Goal: Find specific page/section

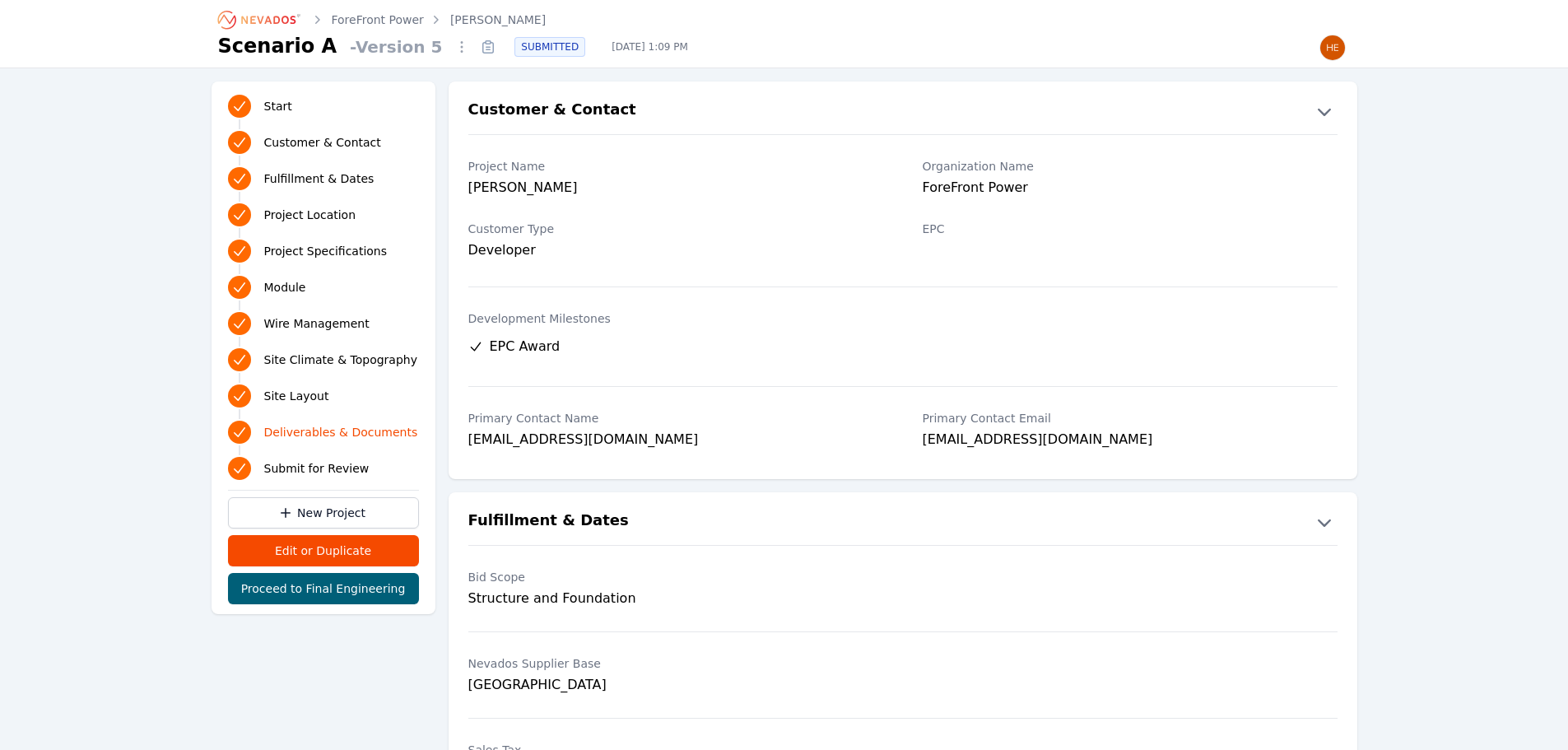
scroll to position [3295, 0]
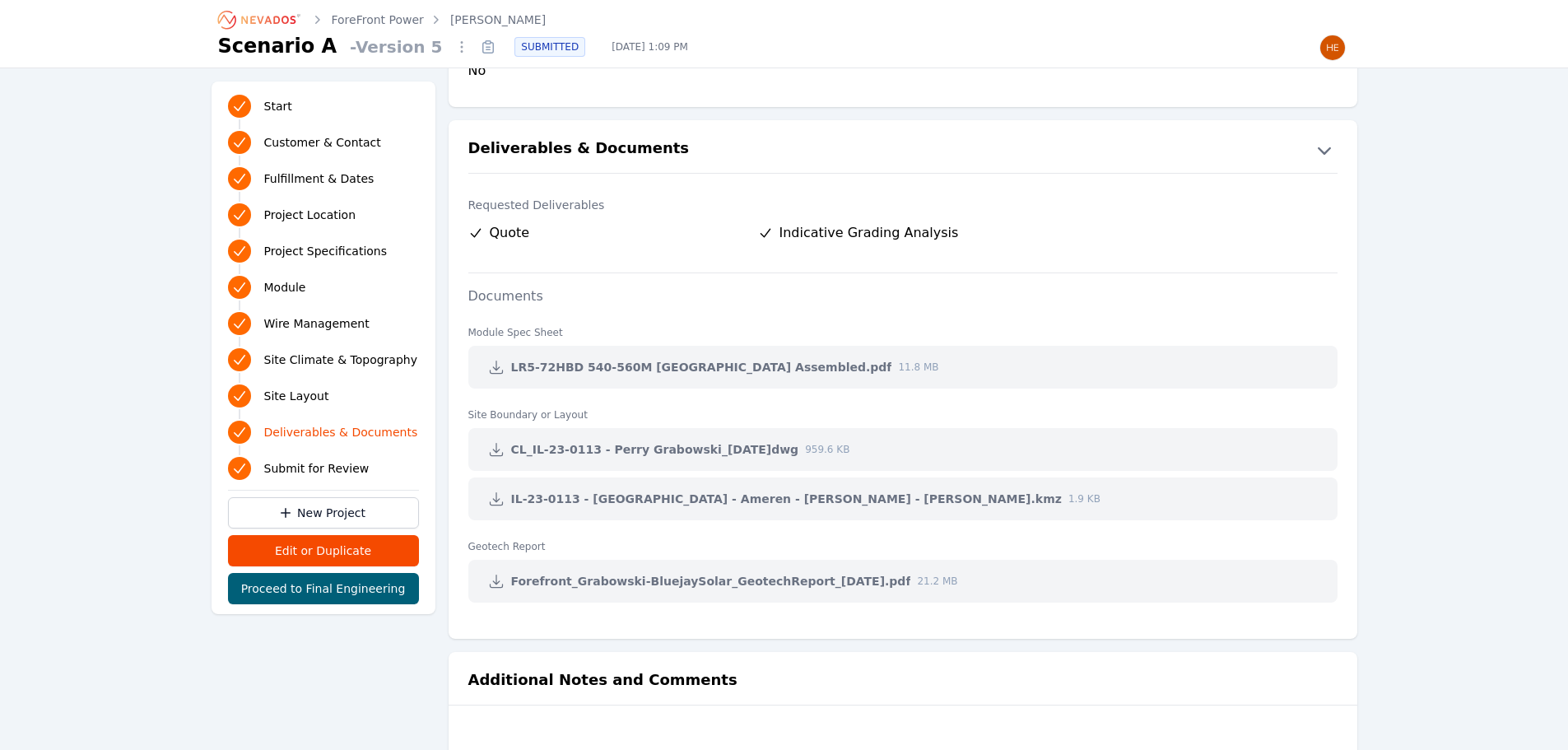
click at [270, 15] on icon "Breadcrumb" at bounding box center [260, 20] width 90 height 26
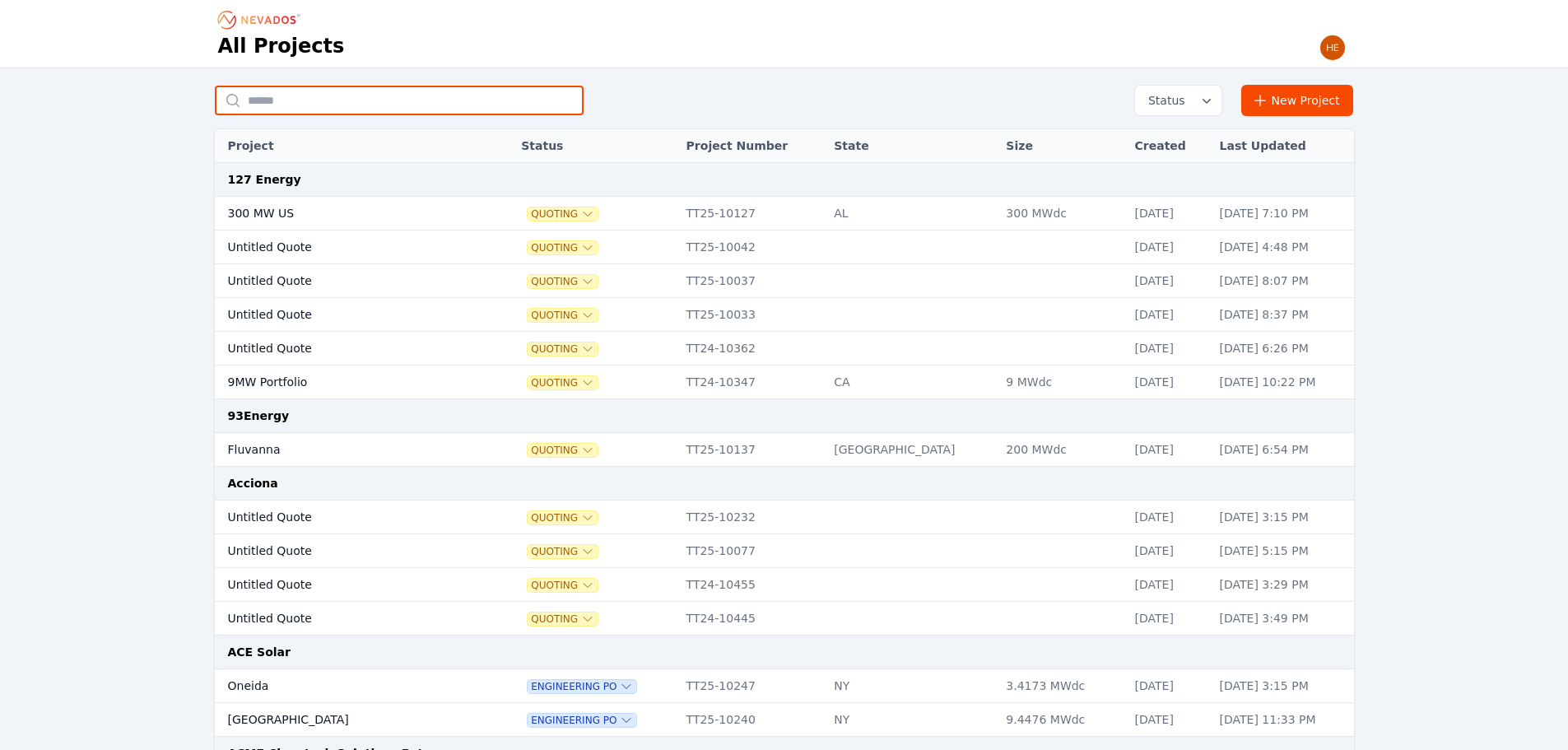
click at [369, 109] on input "text" at bounding box center [399, 100] width 368 height 29
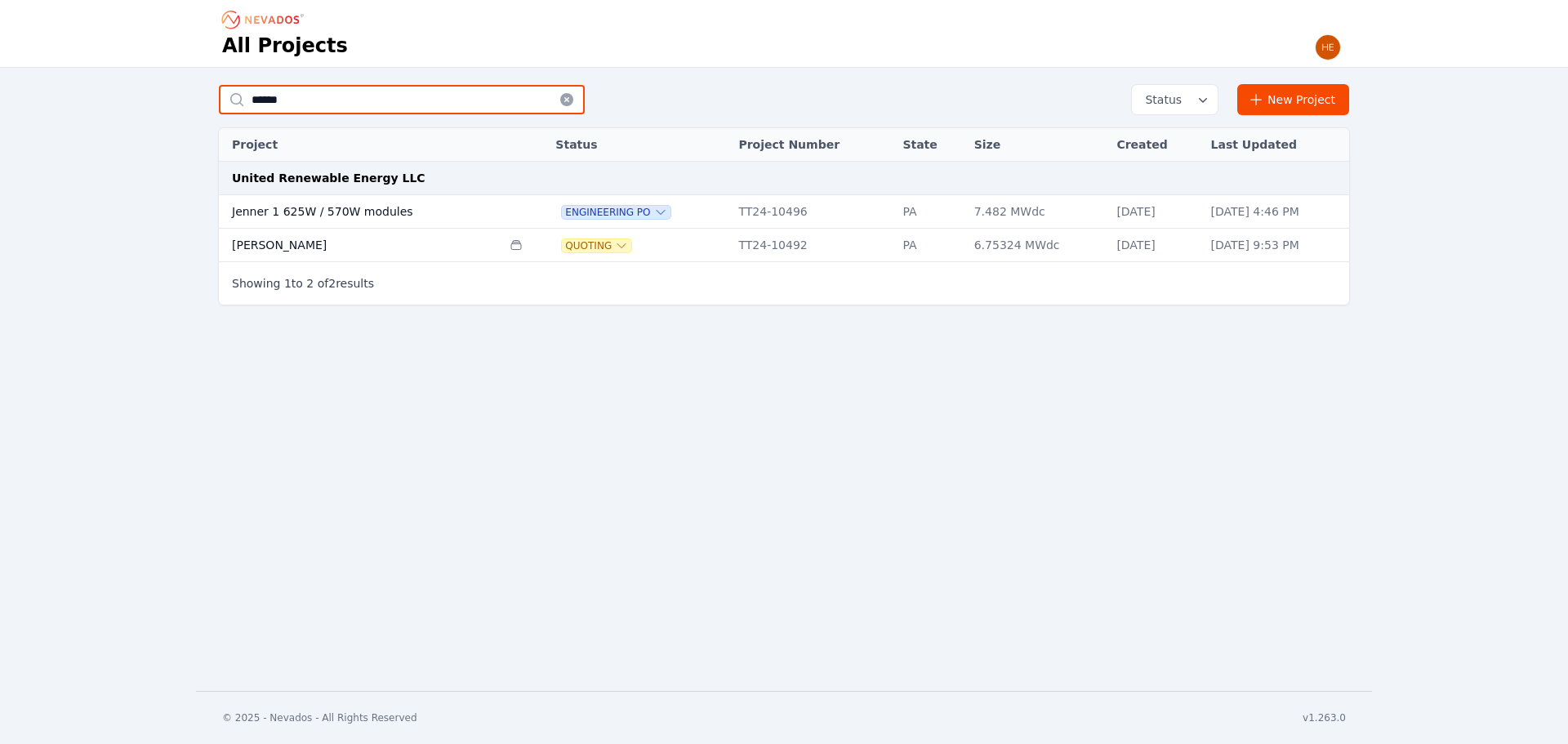
type input "******"
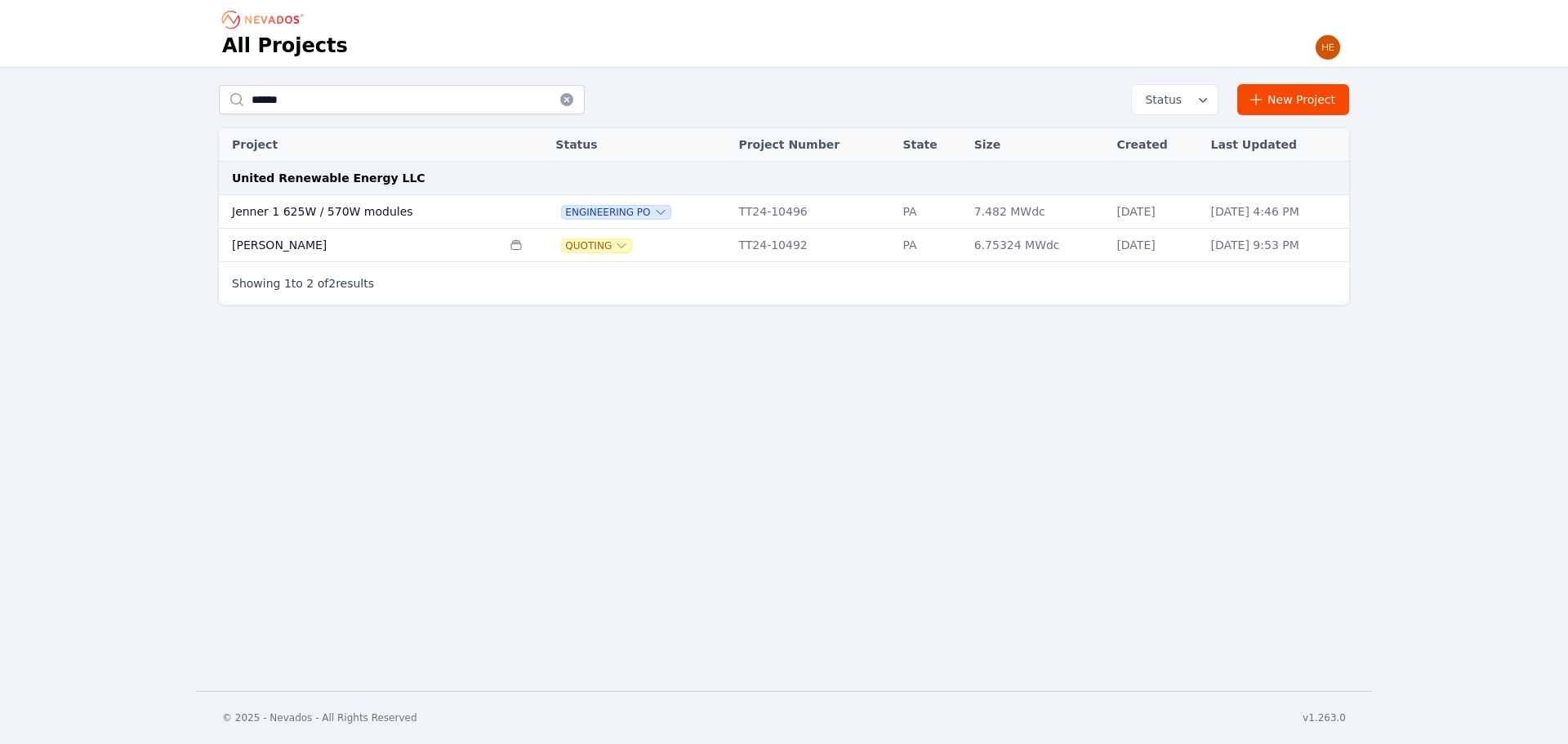
click at [321, 212] on td "Jenner 1 625W / 570W modules" at bounding box center [360, 212] width 283 height 33
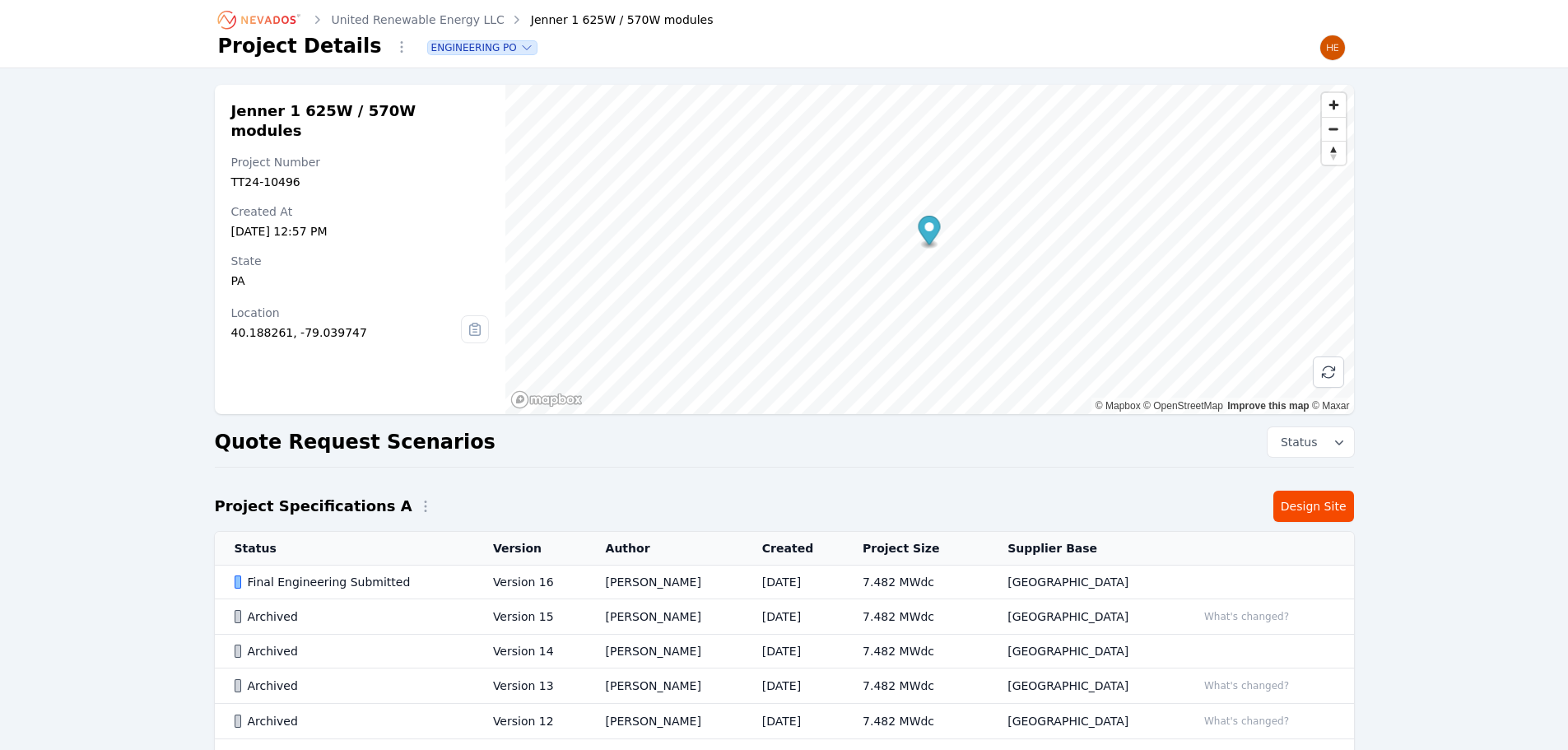
click at [324, 576] on div "Final Engineering Submitted" at bounding box center [349, 582] width 230 height 17
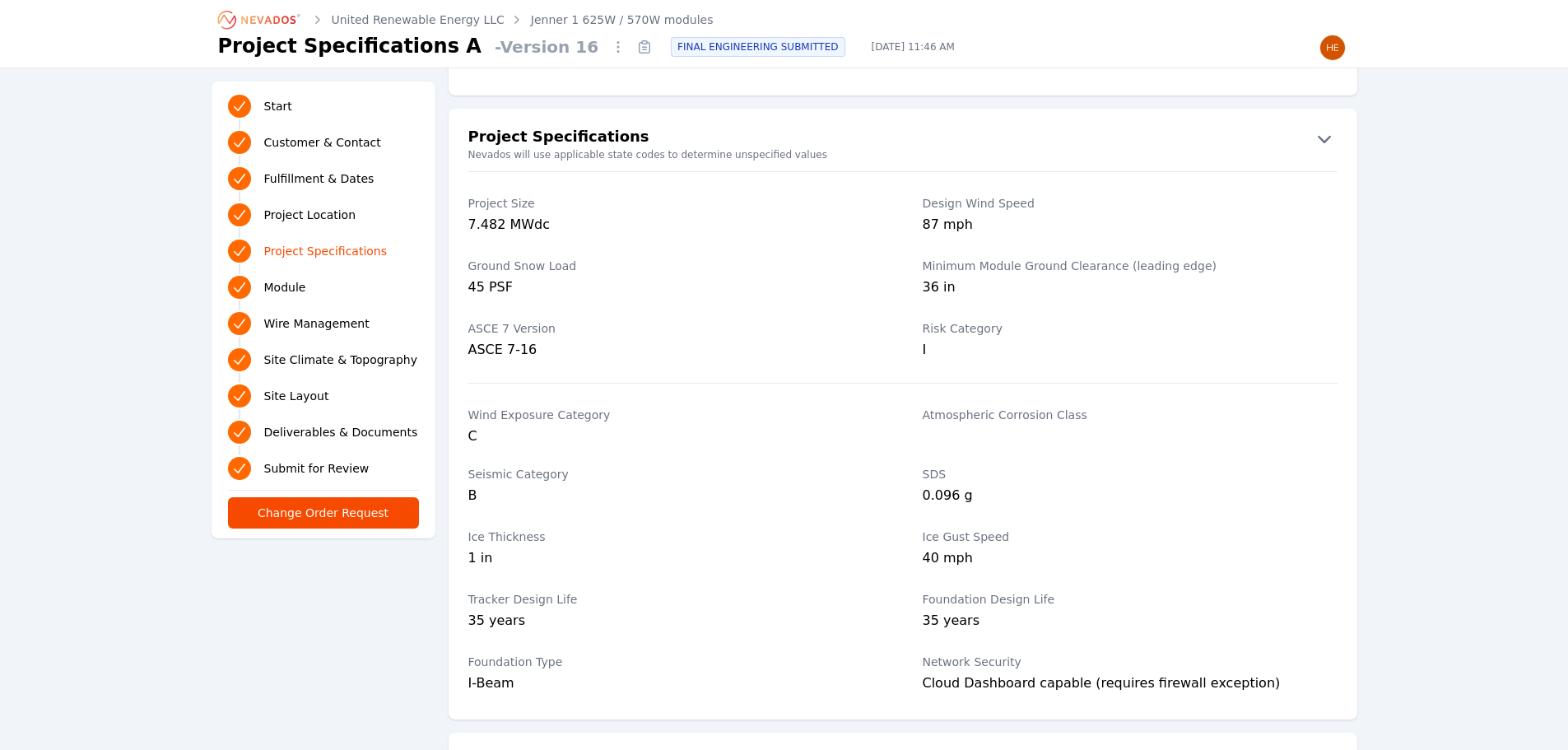
scroll to position [1235, 0]
